Goal: Task Accomplishment & Management: Use online tool/utility

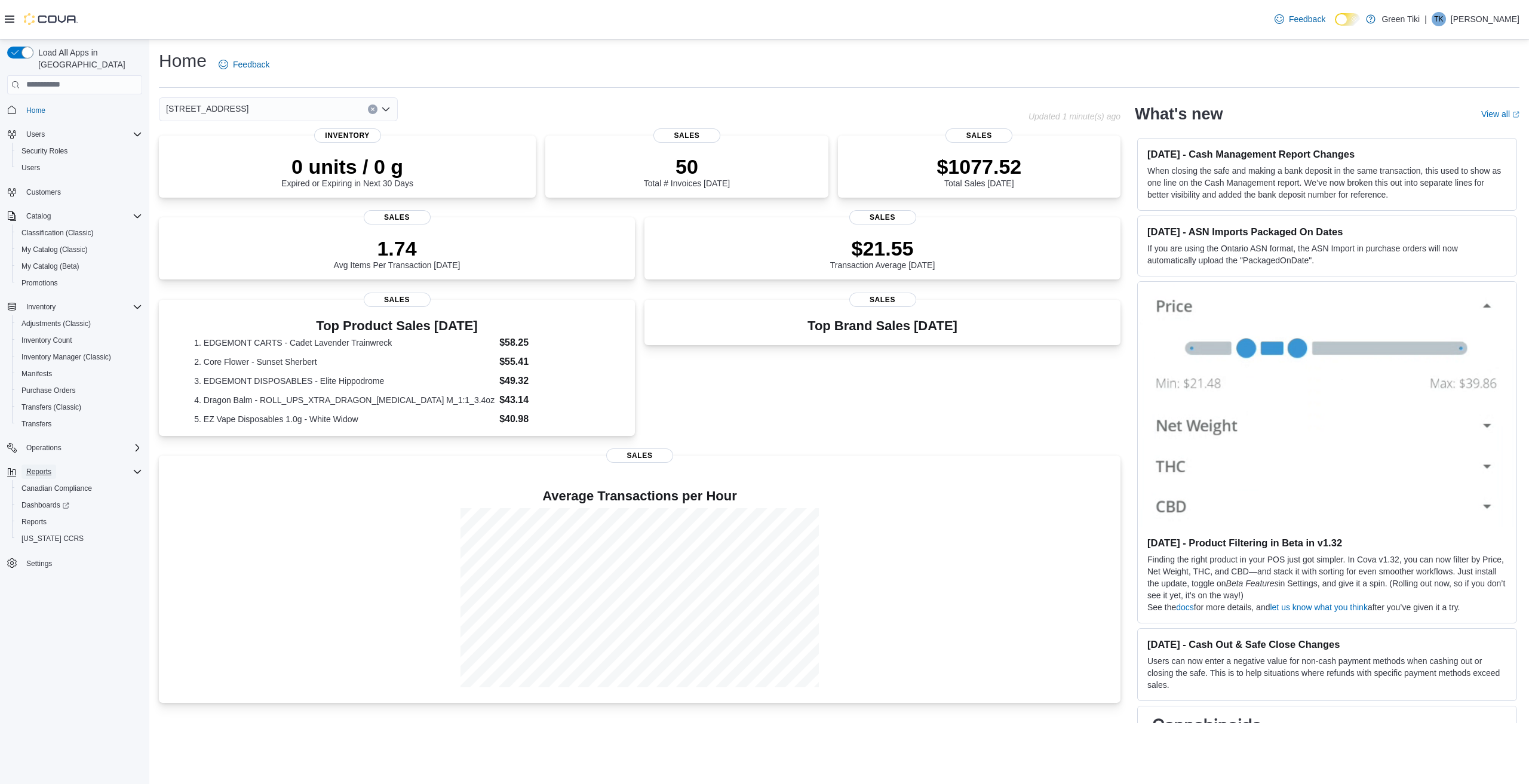
click at [49, 467] on span "Reports" at bounding box center [39, 472] width 25 height 10
click at [36, 467] on span "Reports" at bounding box center [39, 472] width 25 height 10
click at [43, 517] on span "Reports" at bounding box center [34, 521] width 25 height 10
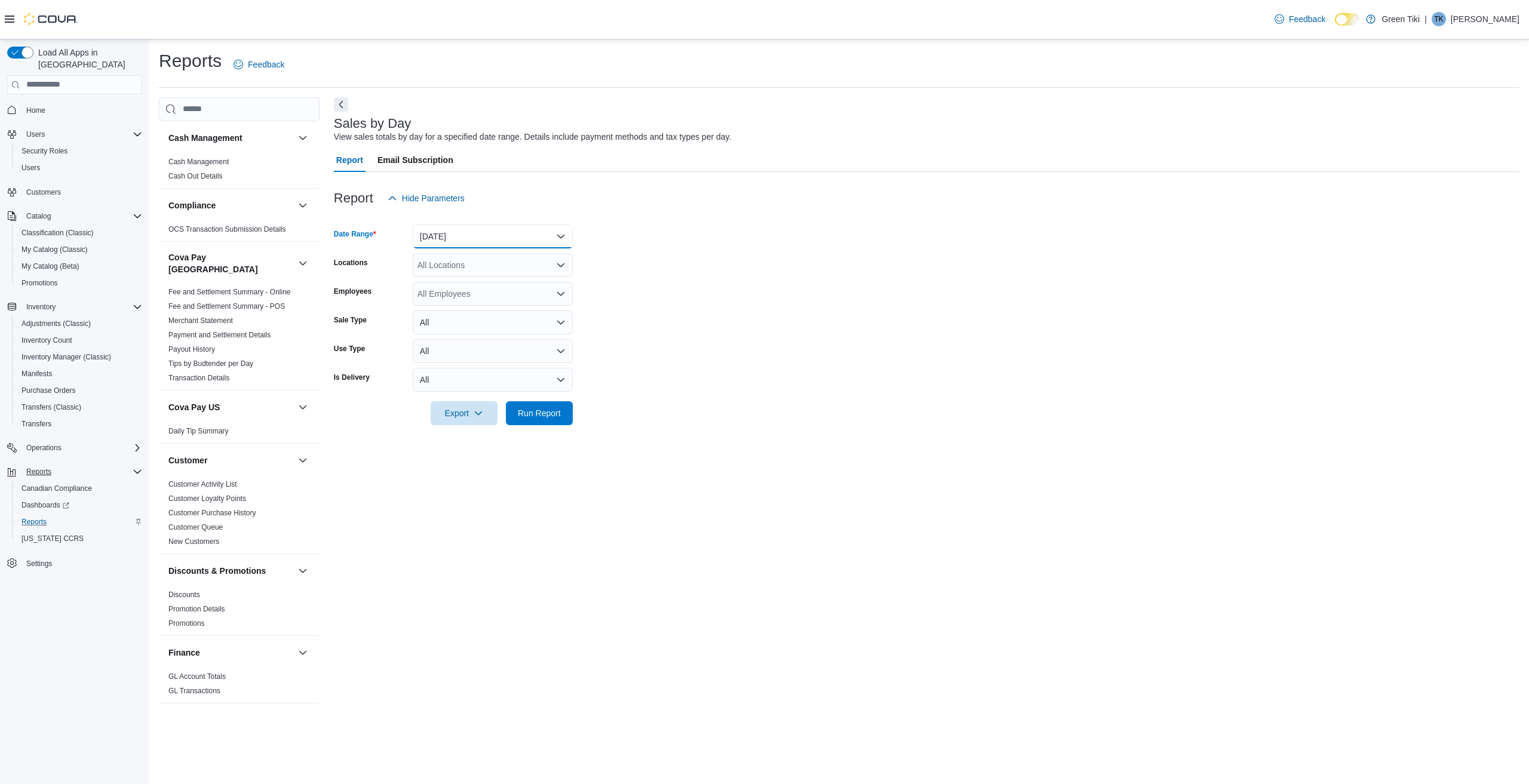
click at [495, 244] on button "[DATE]" at bounding box center [492, 236] width 160 height 24
click at [442, 281] on span "[DATE]" at bounding box center [500, 284] width 137 height 14
click at [545, 413] on span "Run Report" at bounding box center [539, 412] width 43 height 12
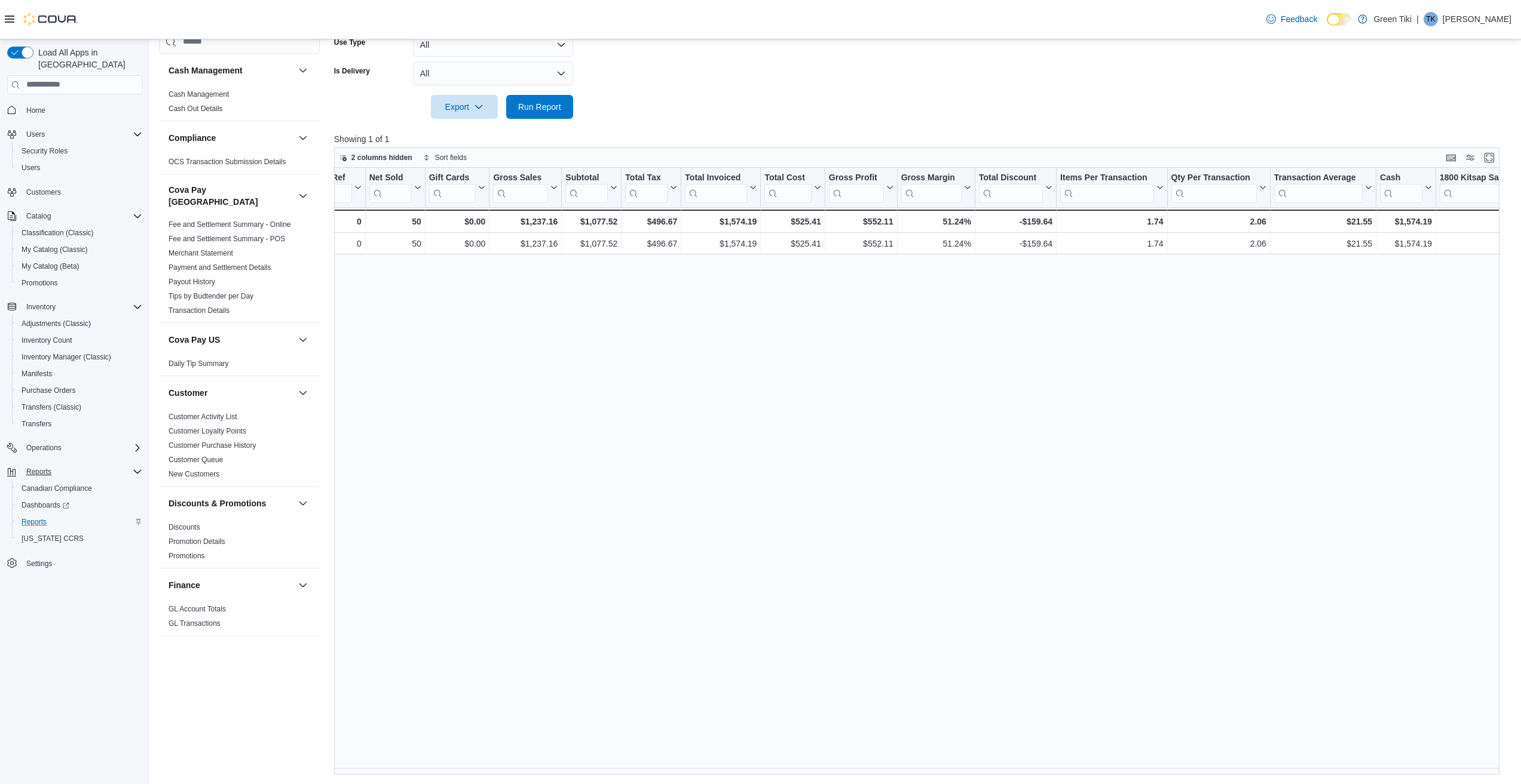
scroll to position [0, 446]
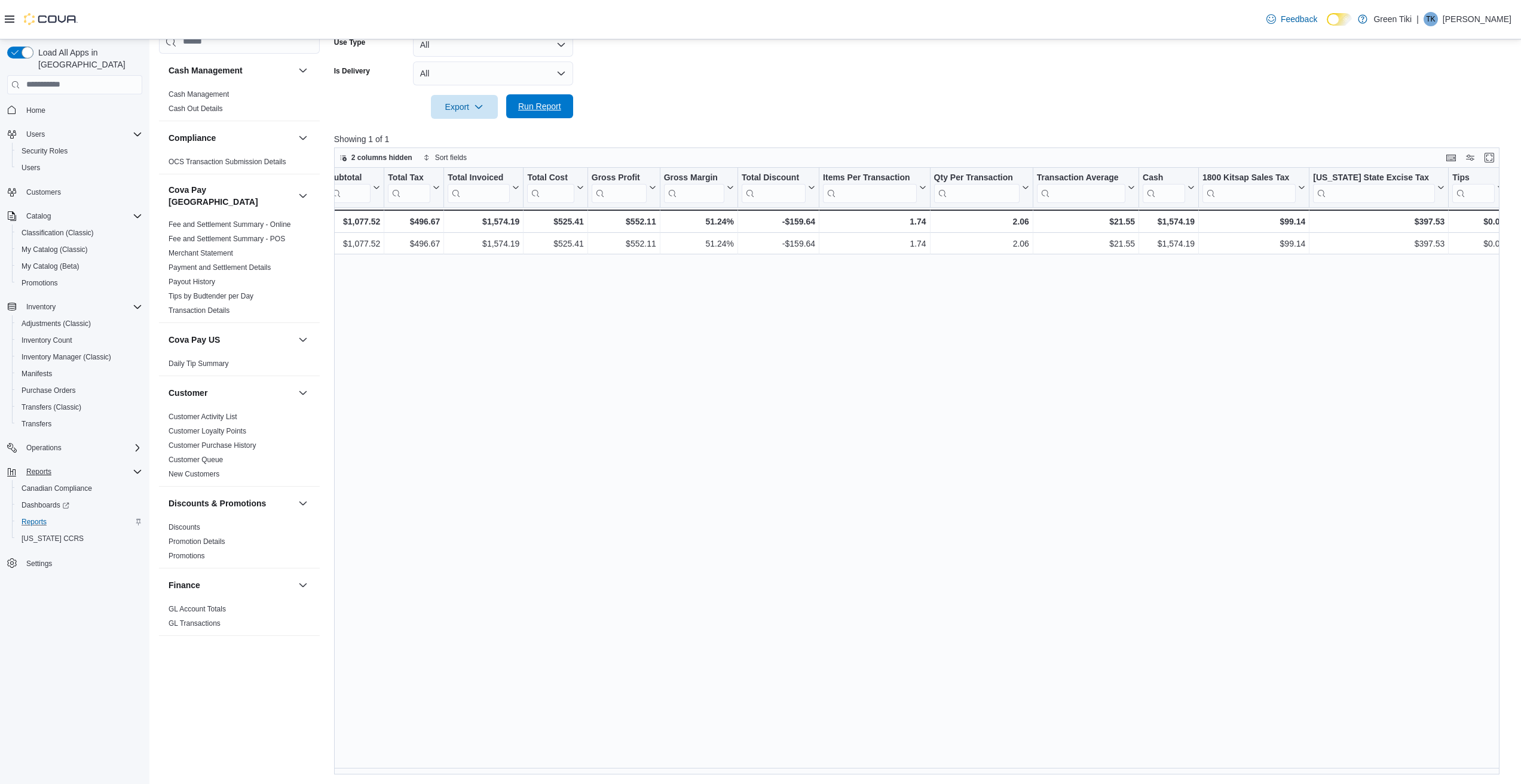
click at [532, 106] on span "Run Report" at bounding box center [540, 106] width 43 height 12
